Goal: Find specific page/section: Find specific page/section

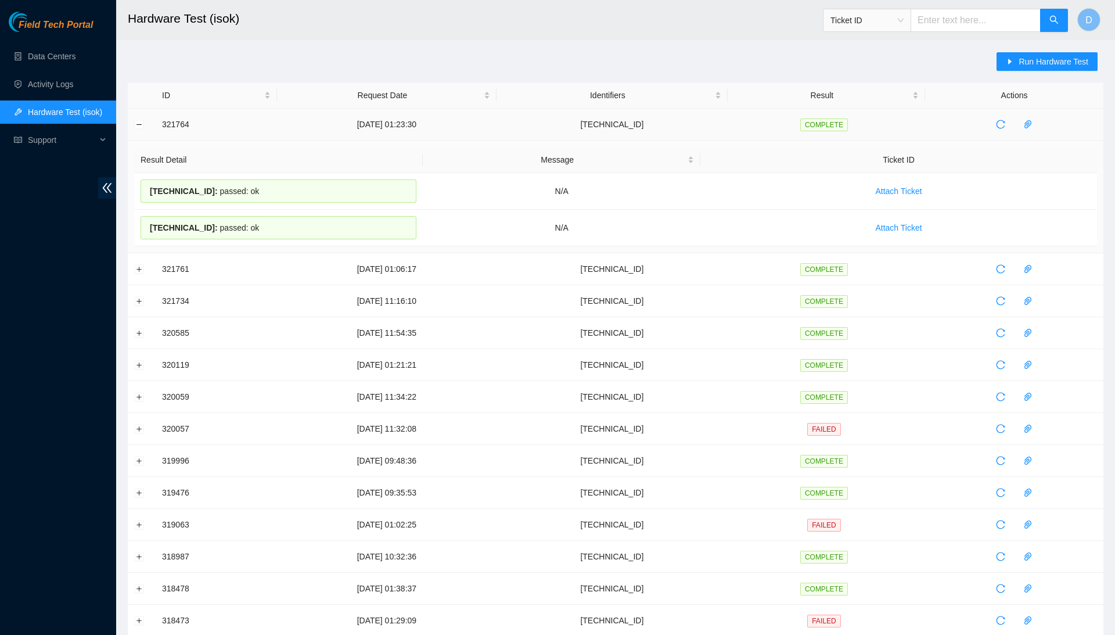
click at [144, 122] on td at bounding box center [142, 125] width 28 height 32
click at [76, 60] on link "Data Centers" at bounding box center [52, 56] width 48 height 9
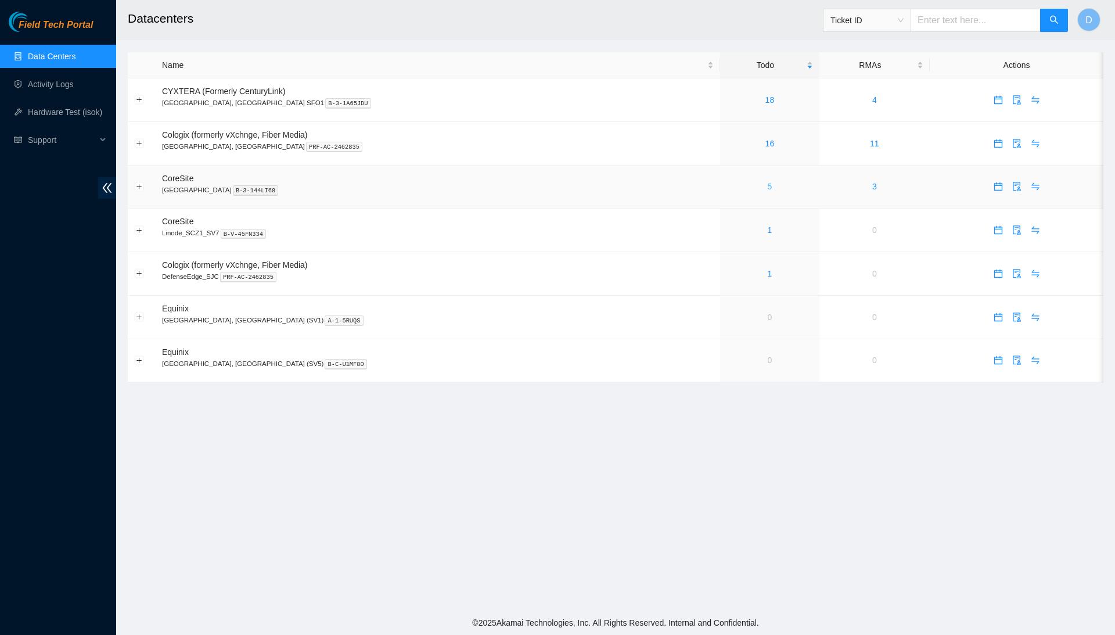
click at [768, 191] on link "5" at bounding box center [770, 186] width 5 height 9
